Goal: Task Accomplishment & Management: Complete application form

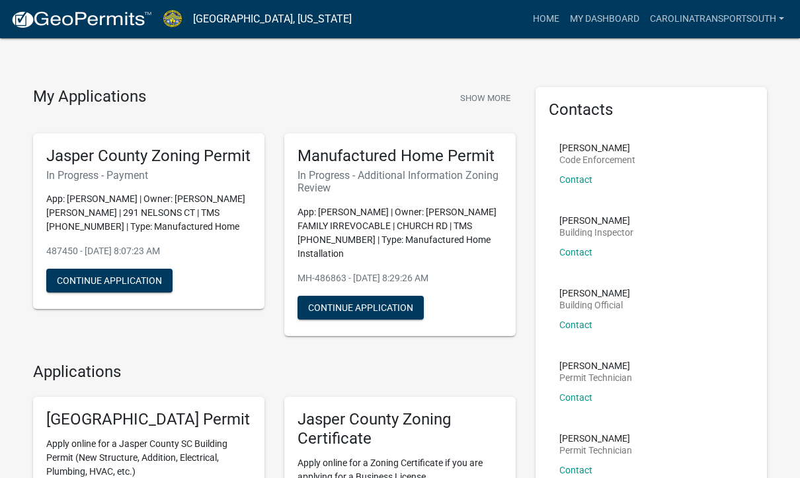
scroll to position [9, 0]
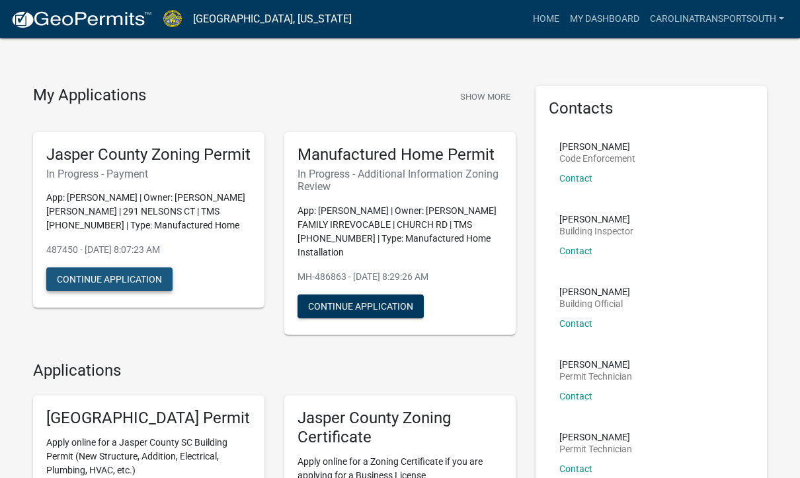
click at [112, 291] on button "Continue Application" at bounding box center [109, 280] width 126 height 24
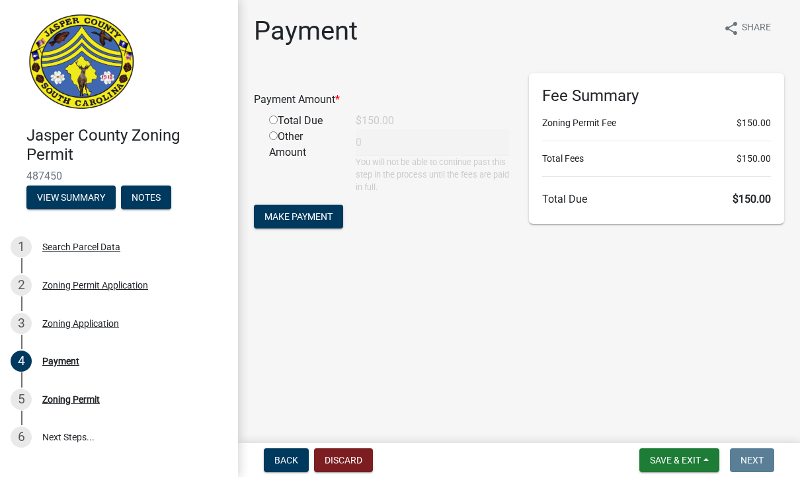
click at [278, 122] on input "radio" at bounding box center [273, 120] width 9 height 9
radio input "true"
type input "150"
click at [302, 223] on button "Make Payment" at bounding box center [298, 218] width 89 height 24
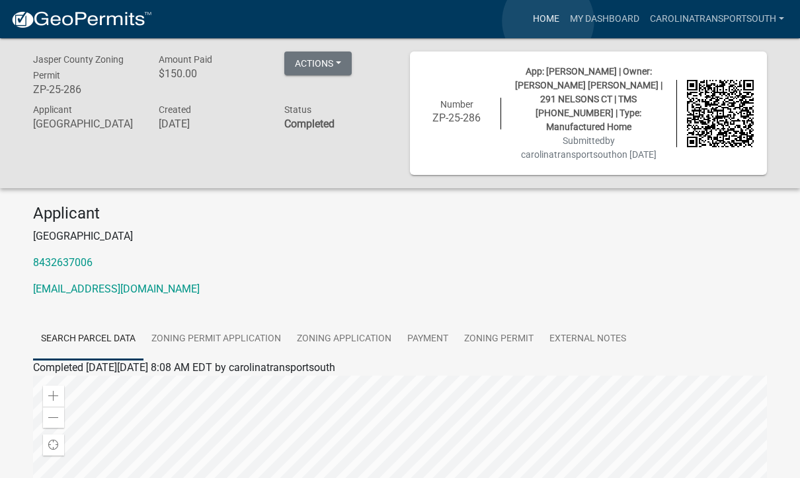
click at [548, 21] on link "Home" at bounding box center [545, 19] width 37 height 25
